Goal: Information Seeking & Learning: Find contact information

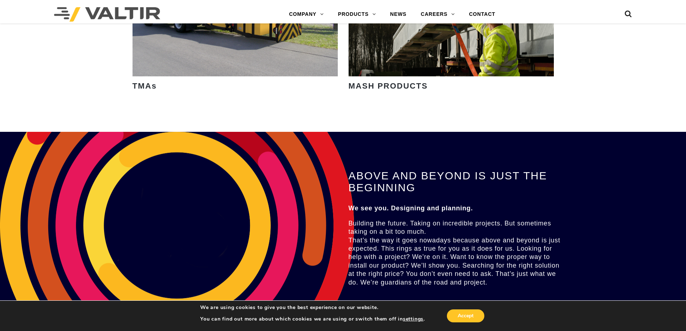
scroll to position [1513, 0]
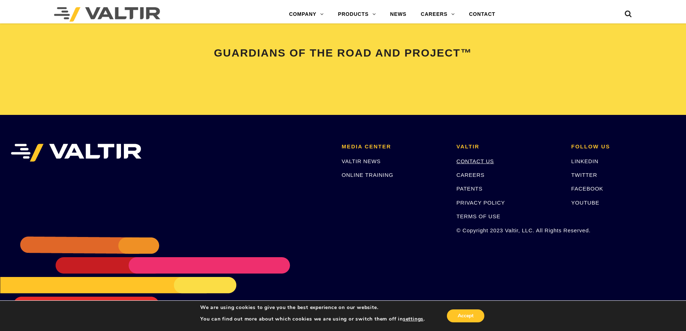
click at [489, 159] on link "CONTACT US" at bounding box center [475, 161] width 37 height 6
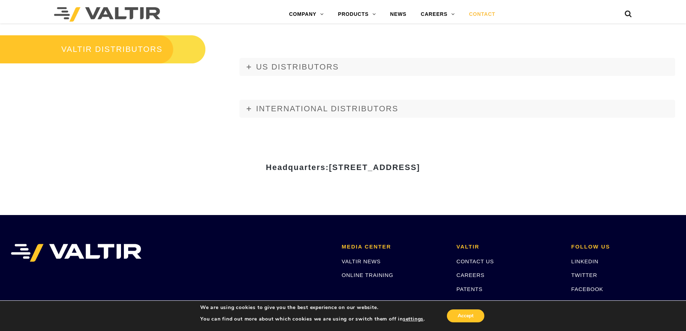
scroll to position [937, 0]
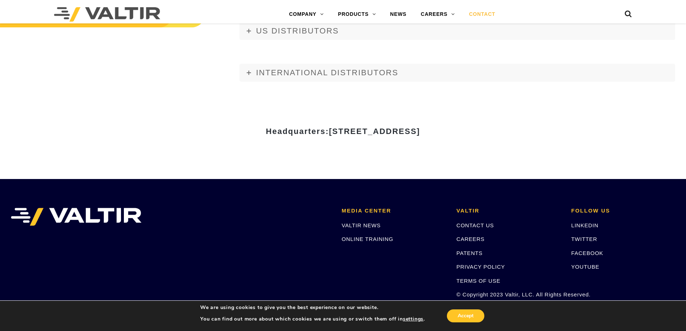
drag, startPoint x: 499, startPoint y: 132, endPoint x: 265, endPoint y: 127, distance: 234.3
click at [265, 127] on h3 "Headquarters: [STREET_ADDRESS]" at bounding box center [344, 131] width 422 height 9
click at [329, 133] on span "[STREET_ADDRESS]" at bounding box center [374, 131] width 91 height 9
drag, startPoint x: 259, startPoint y: 130, endPoint x: 494, endPoint y: 133, distance: 234.2
click at [494, 133] on h3 "Headquarters: [STREET_ADDRESS]" at bounding box center [344, 131] width 422 height 9
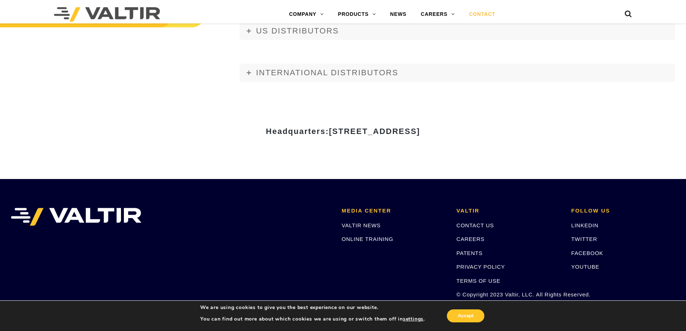
copy span "[STREET_ADDRESS]"
